Goal: Task Accomplishment & Management: Use online tool/utility

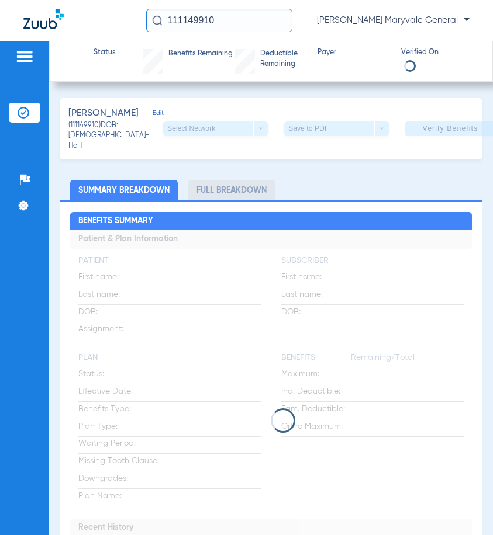
drag, startPoint x: 141, startPoint y: 25, endPoint x: 118, endPoint y: 25, distance: 22.8
click at [118, 25] on div "111149910 [PERSON_NAME] Maryvale General" at bounding box center [246, 20] width 493 height 41
paste input "765237098"
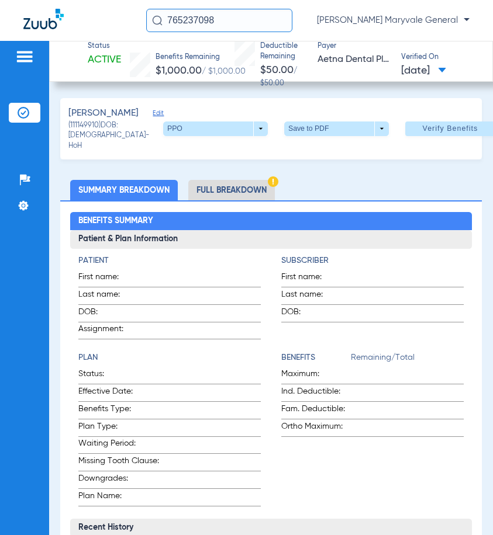
drag, startPoint x: 373, startPoint y: 94, endPoint x: 354, endPoint y: 109, distance: 24.1
click at [373, 94] on div "Status Active Benefits Remaining $1,000.00 / $1,000.00 Deductible Remaining $50…" at bounding box center [270, 288] width 443 height 494
click at [322, 131] on span at bounding box center [336, 129] width 28 height 28
click at [311, 154] on span "Save to PDF" at bounding box center [312, 154] width 46 height 8
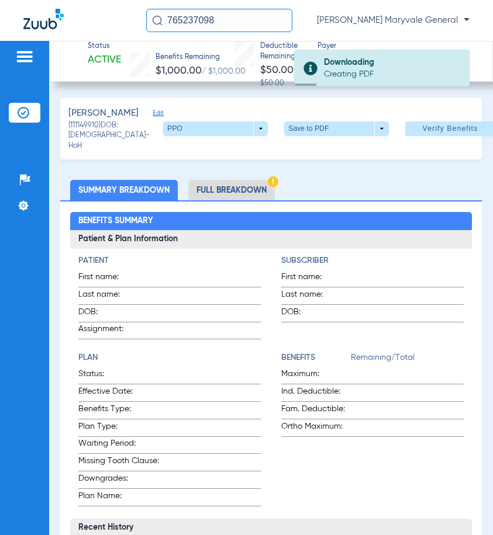
drag, startPoint x: 242, startPoint y: 23, endPoint x: 115, endPoint y: 21, distance: 128.0
click at [115, 21] on div "765237098 [PERSON_NAME] Maryvale General" at bounding box center [246, 20] width 493 height 41
paste input "111095709"
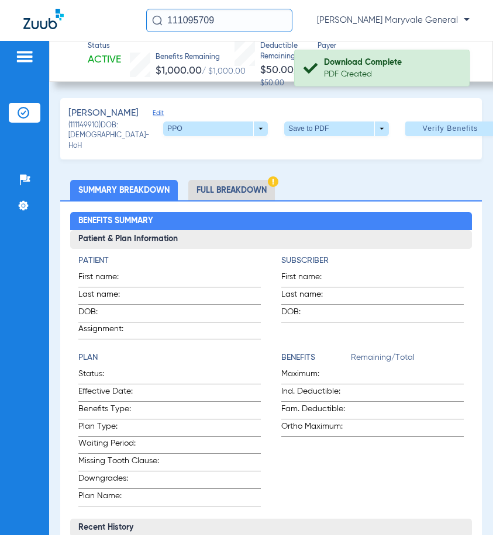
type input "111095709"
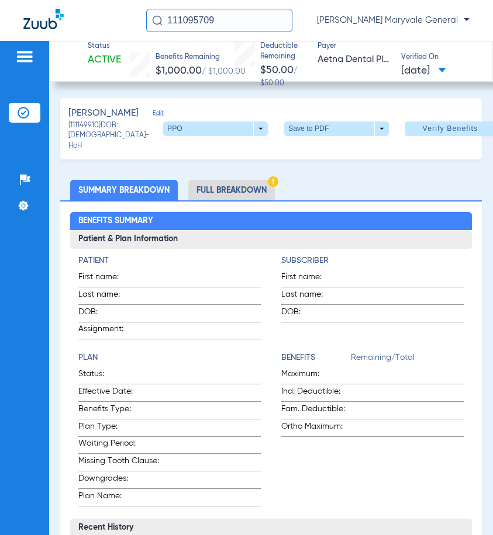
click at [429, 100] on div "[PERSON_NAME] (111149910) DOB: [DEMOGRAPHIC_DATA] - HoH PPO arrow_drop_down Sav…" at bounding box center [270, 128] width 421 height 61
click at [236, 21] on input "111095709" at bounding box center [219, 20] width 146 height 23
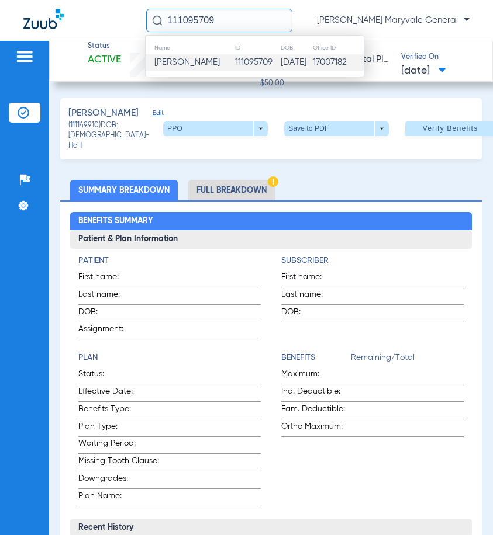
click at [234, 56] on td "111095709" at bounding box center [257, 62] width 46 height 16
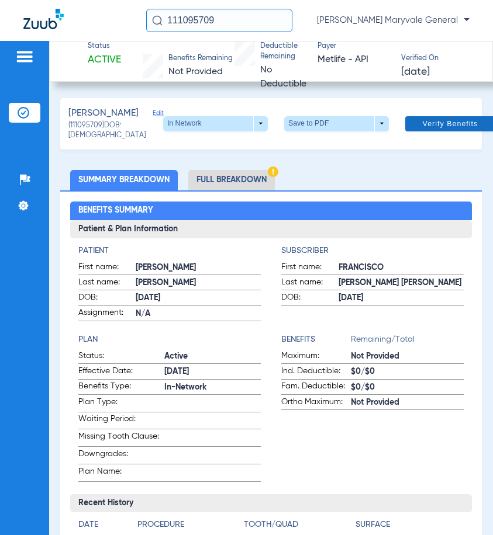
click at [422, 128] on span "Verify Benefits" at bounding box center [450, 123] width 56 height 9
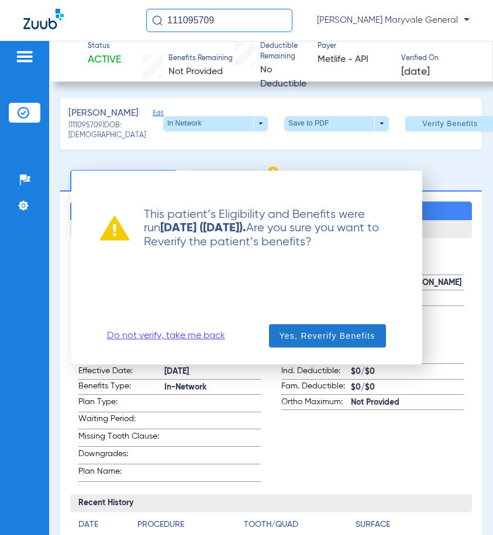
click at [342, 343] on span "button" at bounding box center [327, 336] width 117 height 28
